Goal: Navigation & Orientation: Find specific page/section

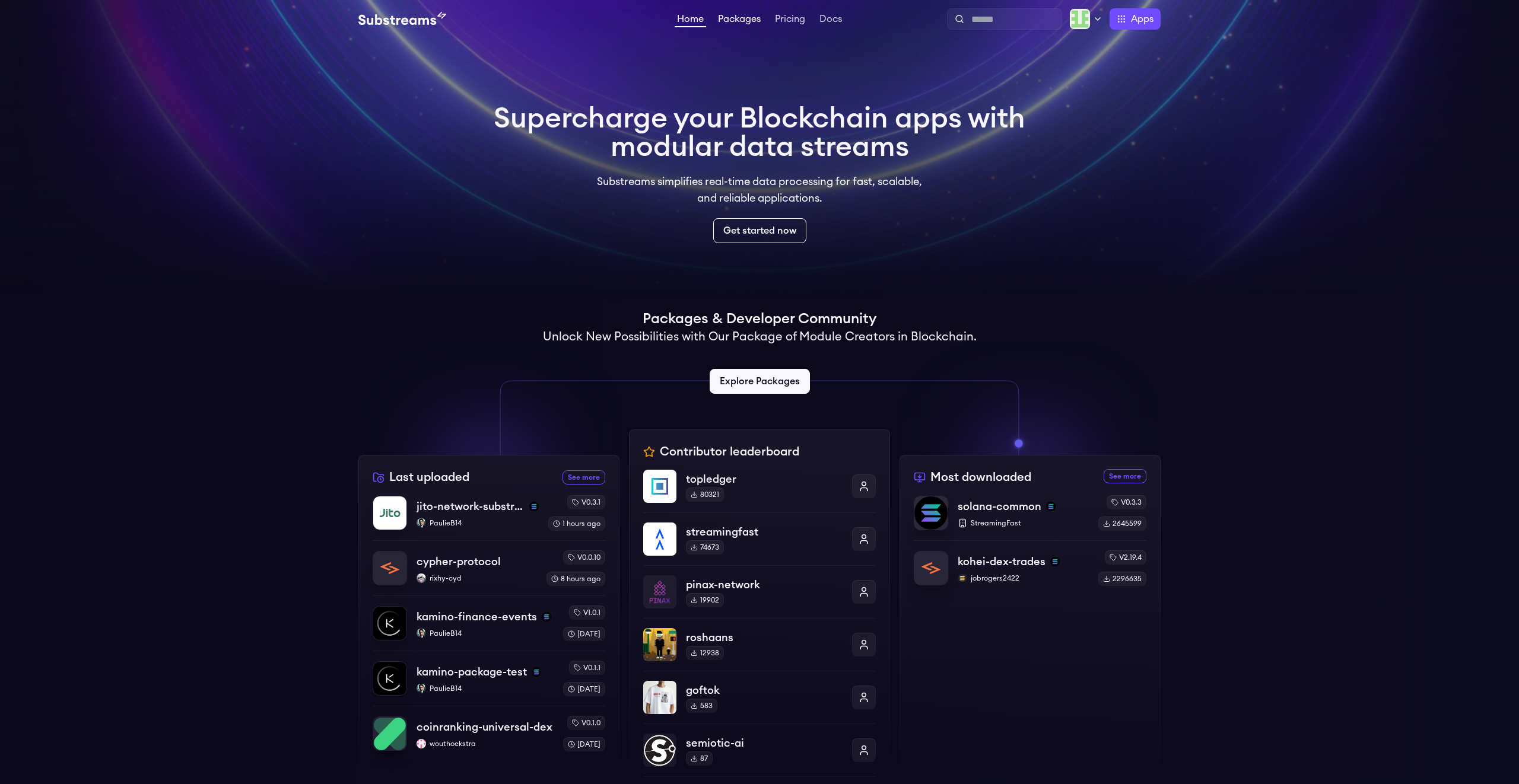
click at [739, 23] on link "Packages" at bounding box center [739, 20] width 48 height 12
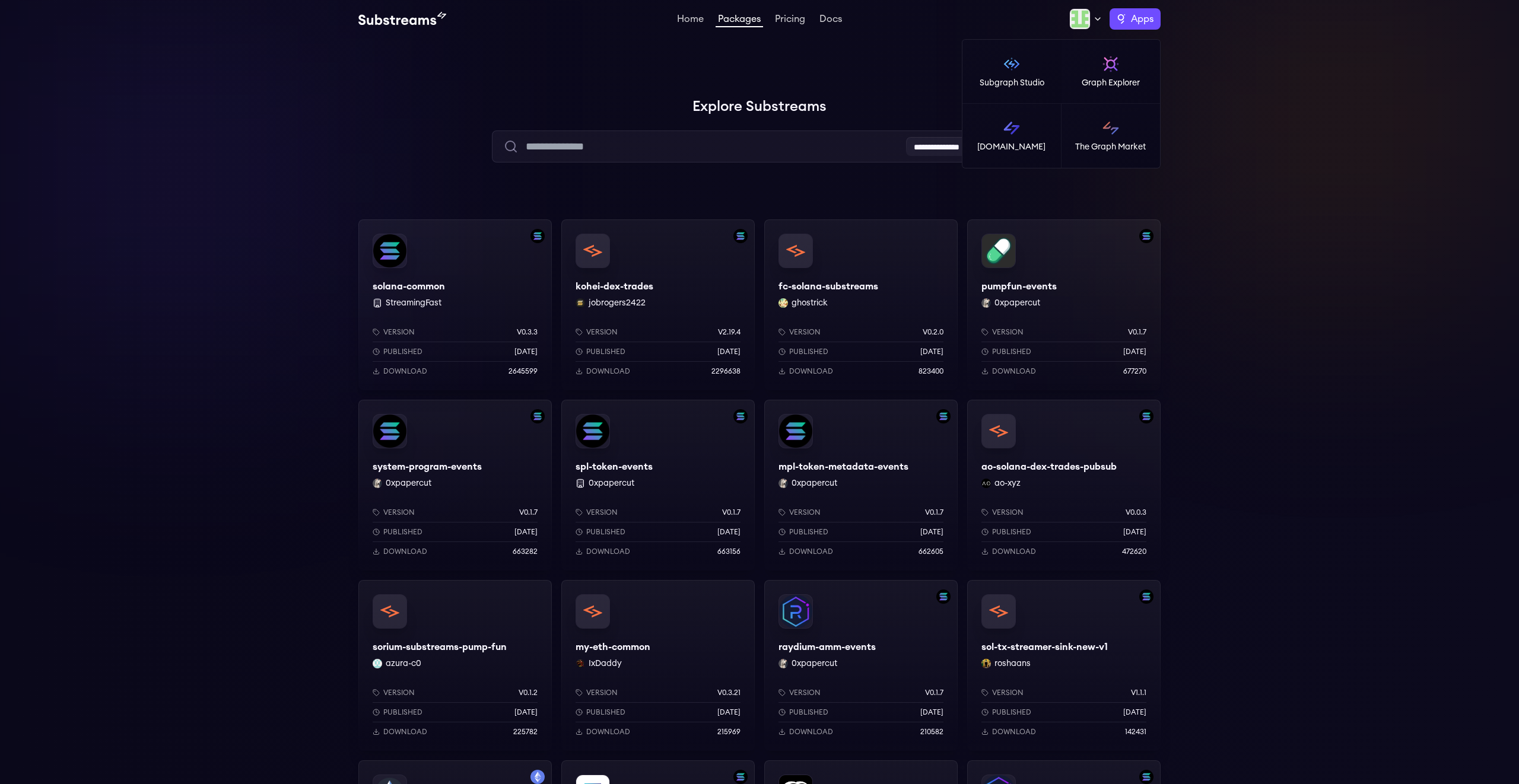
click at [1132, 19] on span "Apps" at bounding box center [1142, 19] width 23 height 14
click at [1090, 21] on div at bounding box center [1085, 19] width 33 height 21
click at [1025, 104] on link "Settings" at bounding box center [1046, 103] width 94 height 14
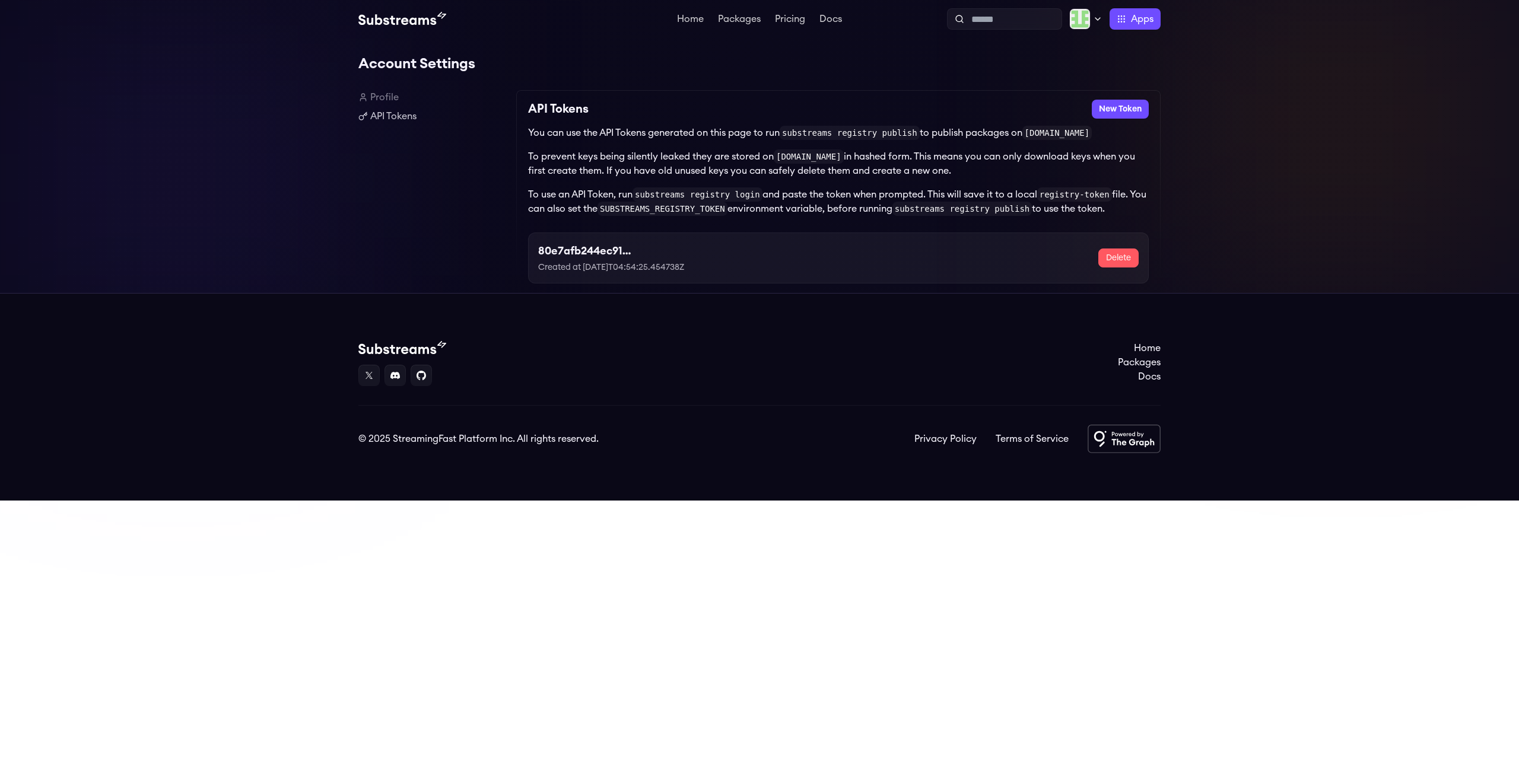
click at [384, 97] on link "Profile" at bounding box center [432, 97] width 148 height 14
click at [790, 20] on link "Pricing" at bounding box center [790, 20] width 35 height 12
click at [1149, 26] on span "Apps" at bounding box center [1142, 19] width 23 height 14
click at [743, 17] on link "Packages" at bounding box center [739, 20] width 48 height 12
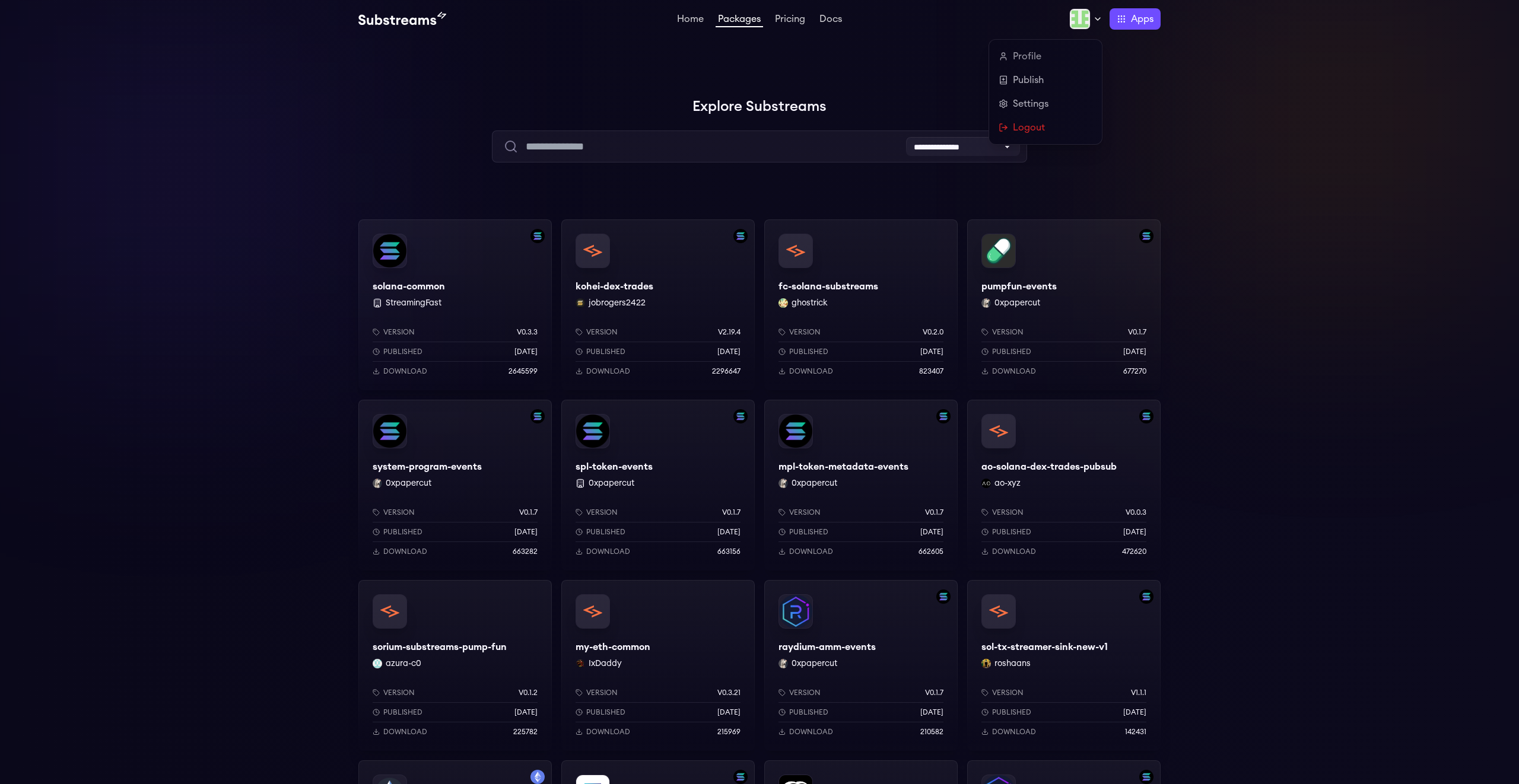
click at [1094, 20] on icon at bounding box center [1098, 19] width 9 height 9
click at [1249, 73] on div at bounding box center [1341, 119] width 356 height 356
